Goal: Find specific page/section: Find specific page/section

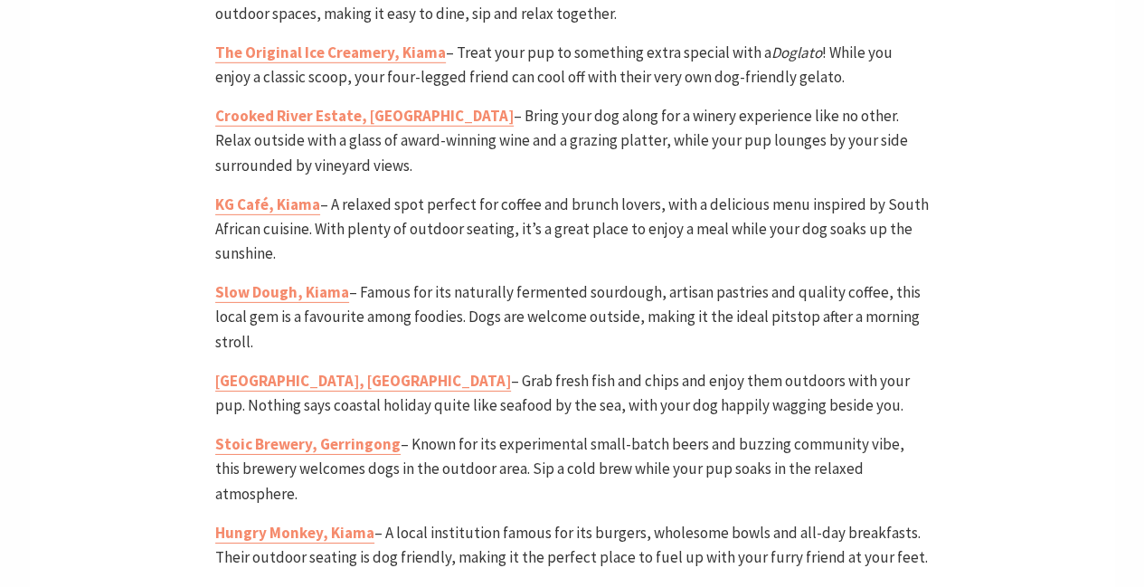
scroll to position [6152, 0]
click at [316, 372] on strong "[GEOGRAPHIC_DATA], [GEOGRAPHIC_DATA]" at bounding box center [363, 382] width 296 height 20
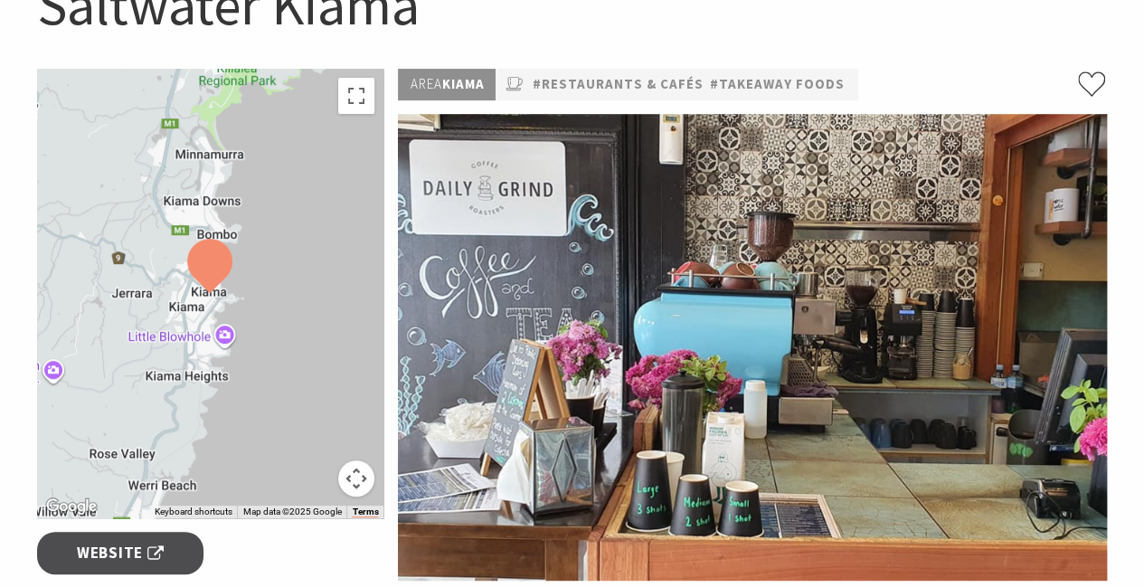
scroll to position [221, 0]
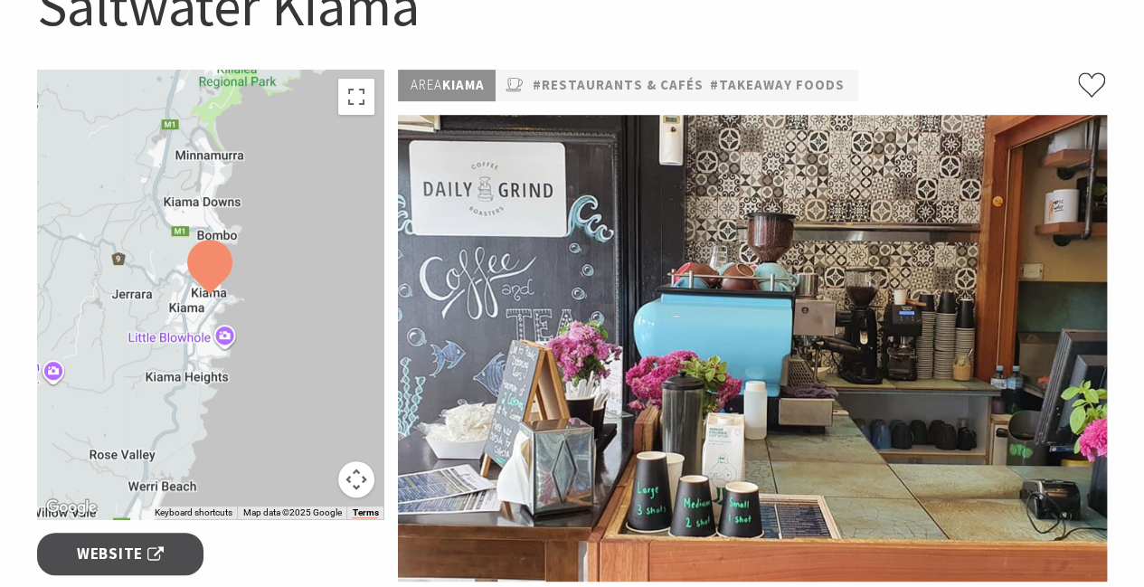
click at [278, 276] on div at bounding box center [210, 294] width 347 height 449
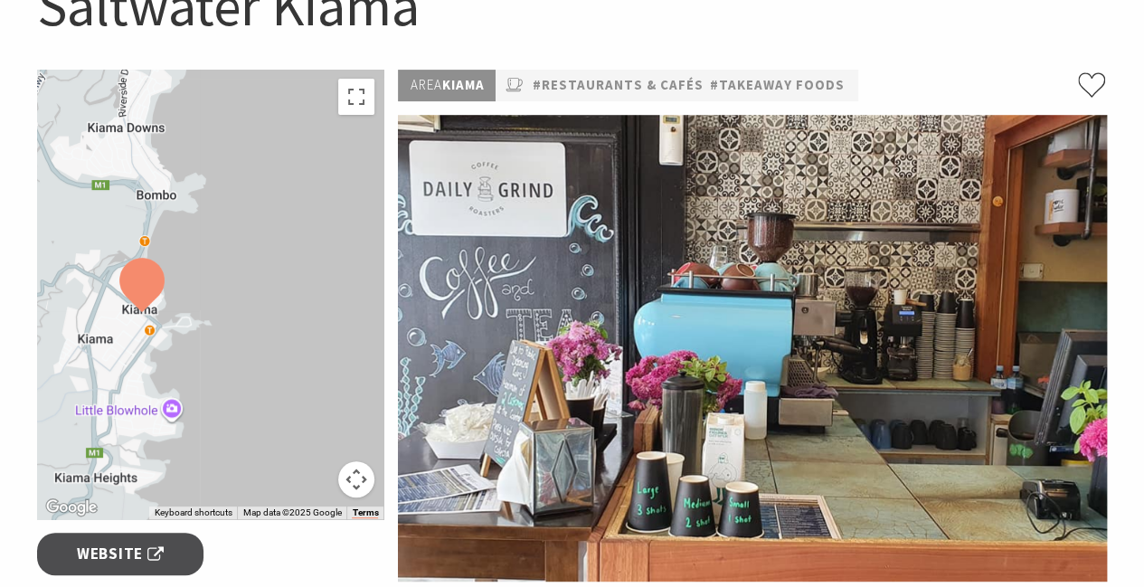
click at [213, 315] on div at bounding box center [210, 294] width 347 height 449
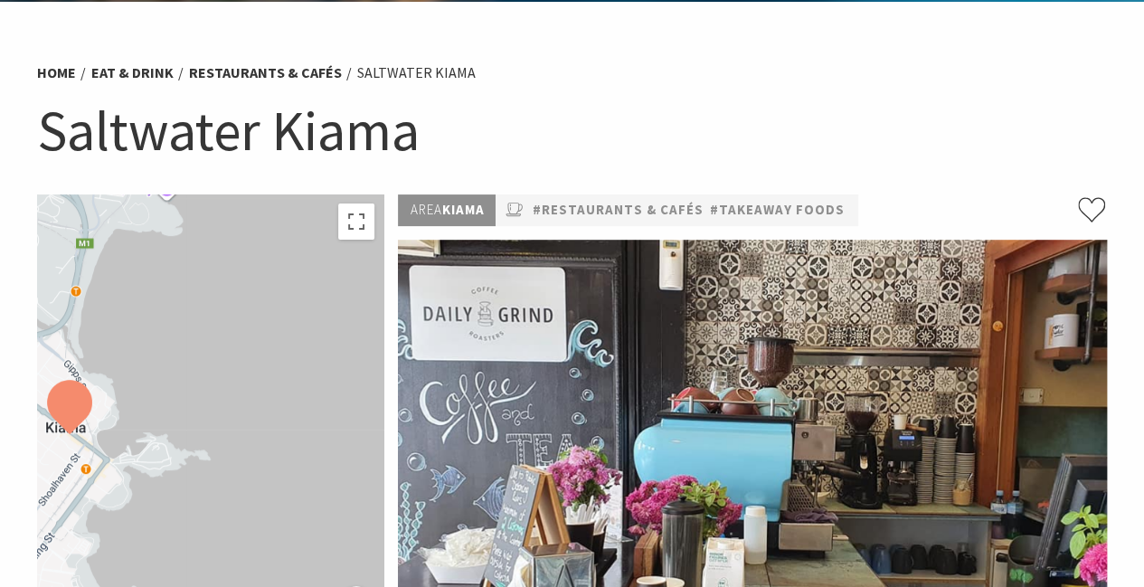
scroll to position [0, 0]
